Goal: Navigation & Orientation: Find specific page/section

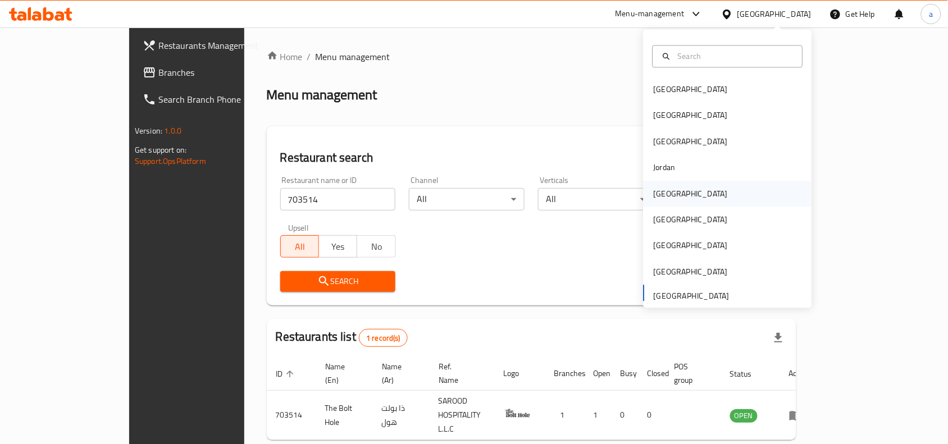
click at [662, 194] on div "[GEOGRAPHIC_DATA]" at bounding box center [690, 194] width 74 height 12
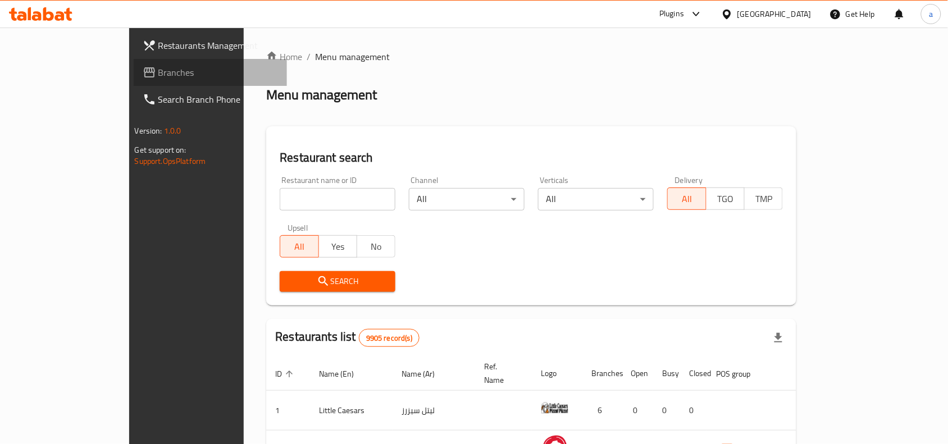
click at [158, 72] on span "Branches" at bounding box center [218, 72] width 120 height 13
